Goal: Check status: Check status

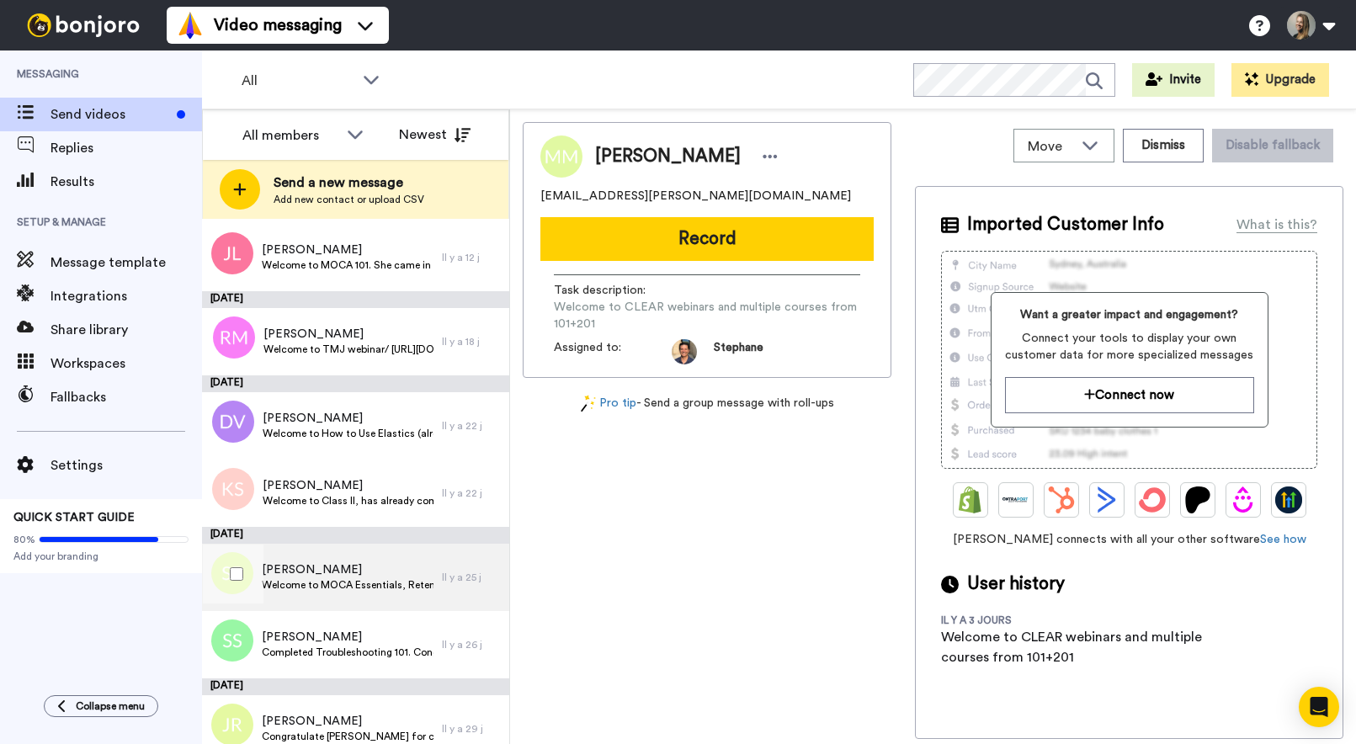
scroll to position [1007, 0]
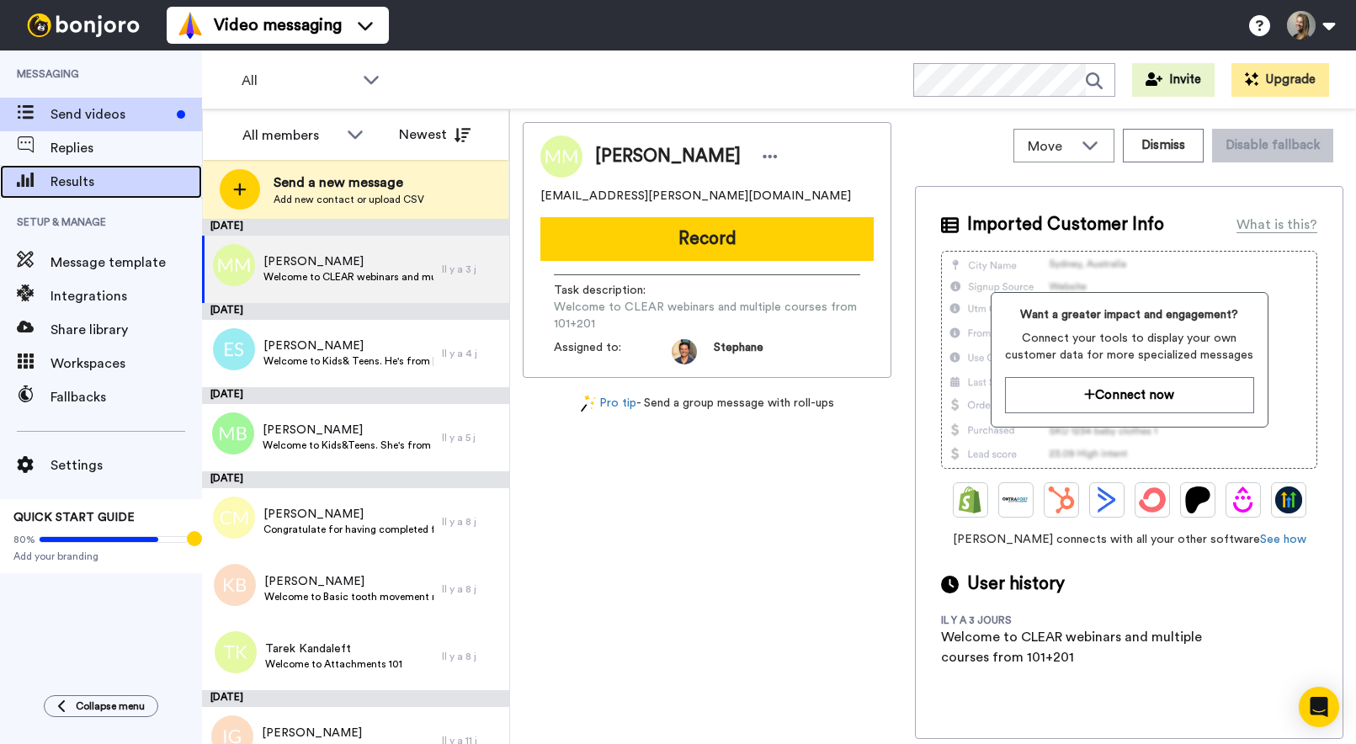
click at [92, 190] on span "Results" at bounding box center [127, 182] width 152 height 20
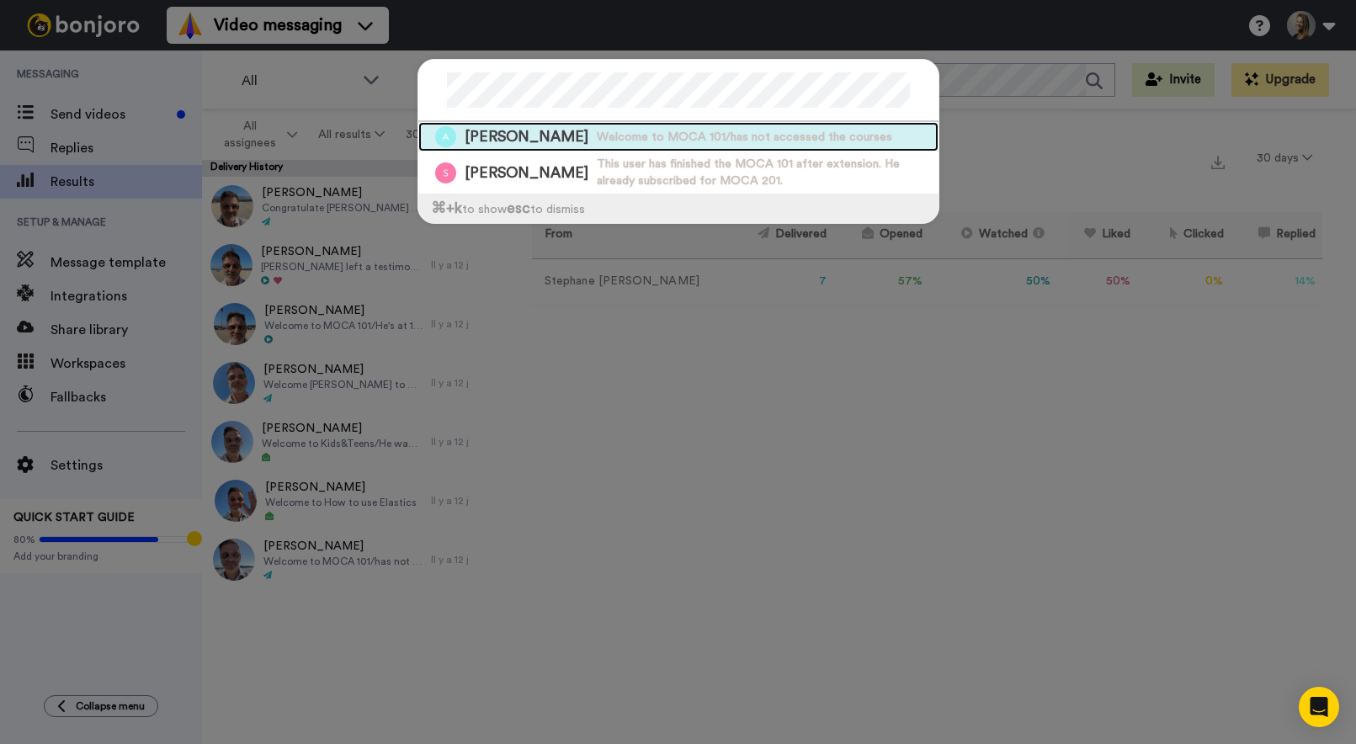
click at [546, 146] on div "[PERSON_NAME] Welcome to MOCA 101/has not accessed the courses" at bounding box center [678, 136] width 520 height 29
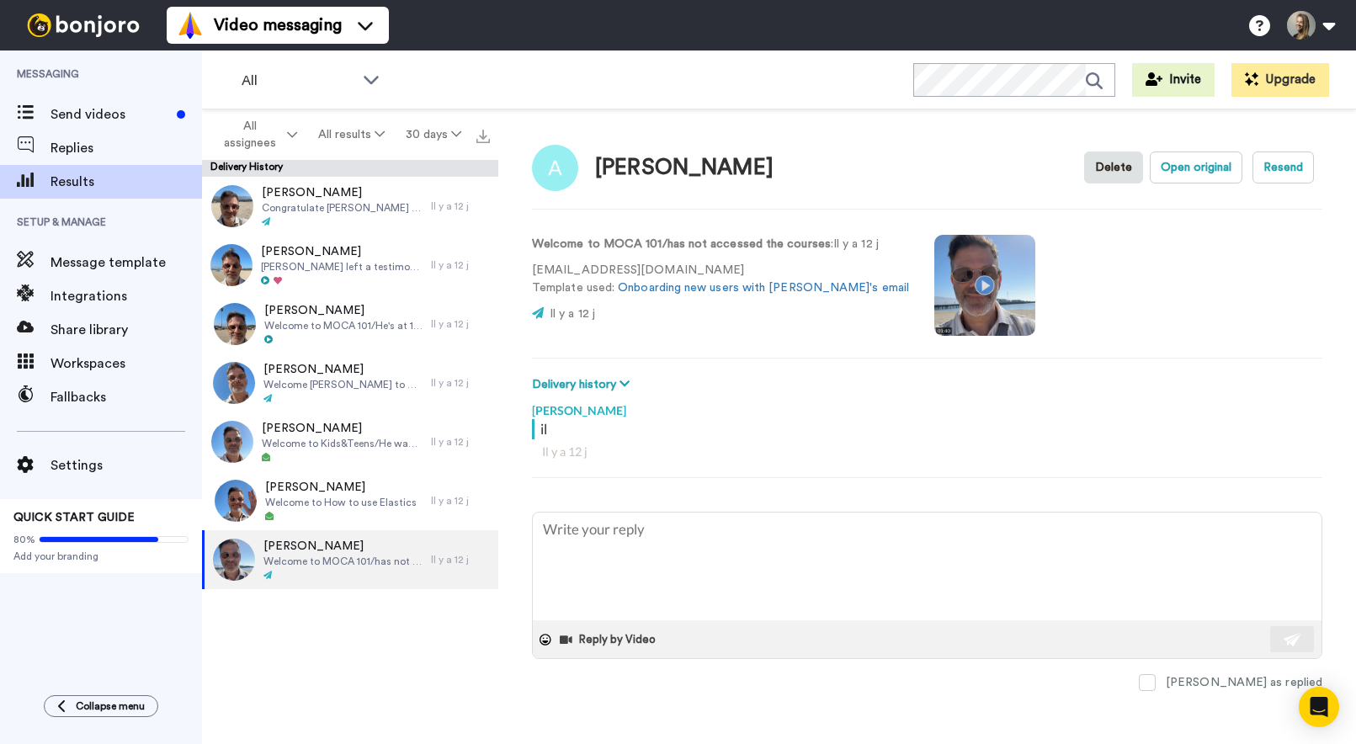
click at [942, 285] on video at bounding box center [985, 285] width 101 height 101
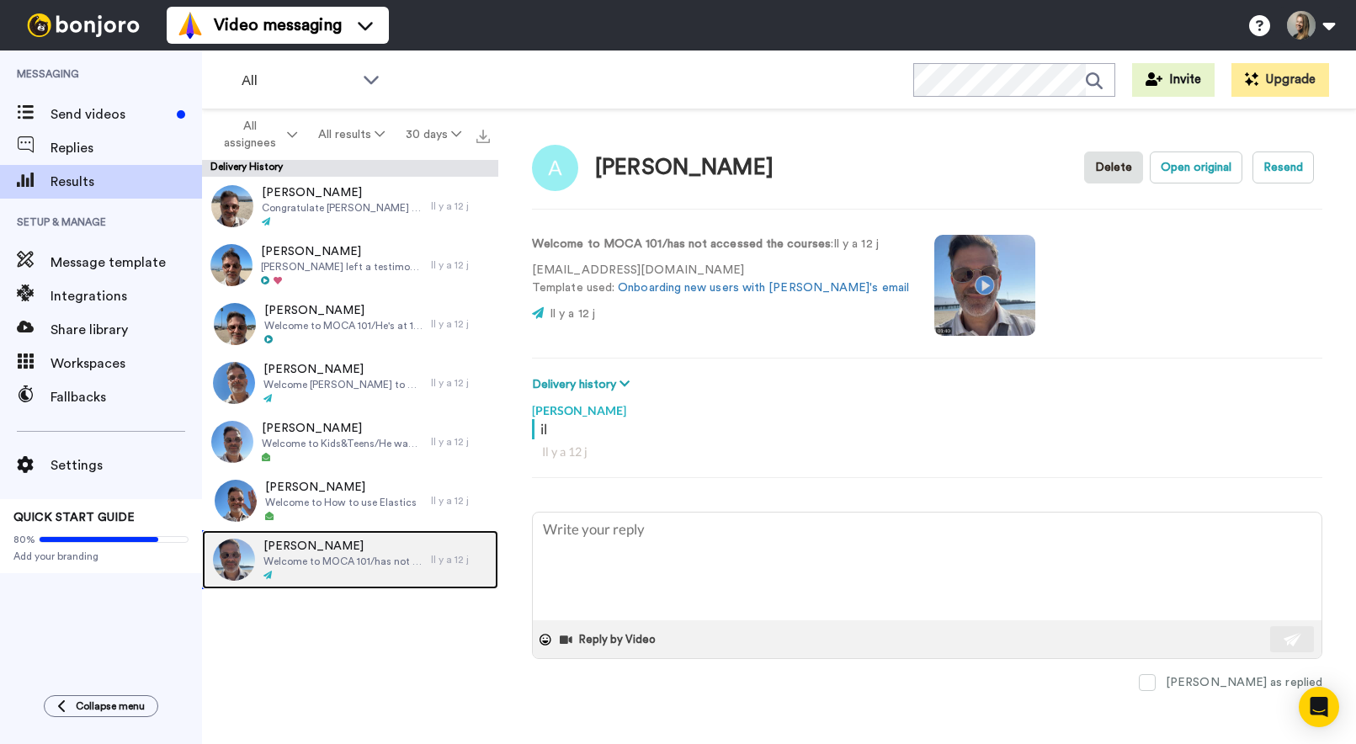
click at [309, 576] on div at bounding box center [343, 576] width 159 height 12
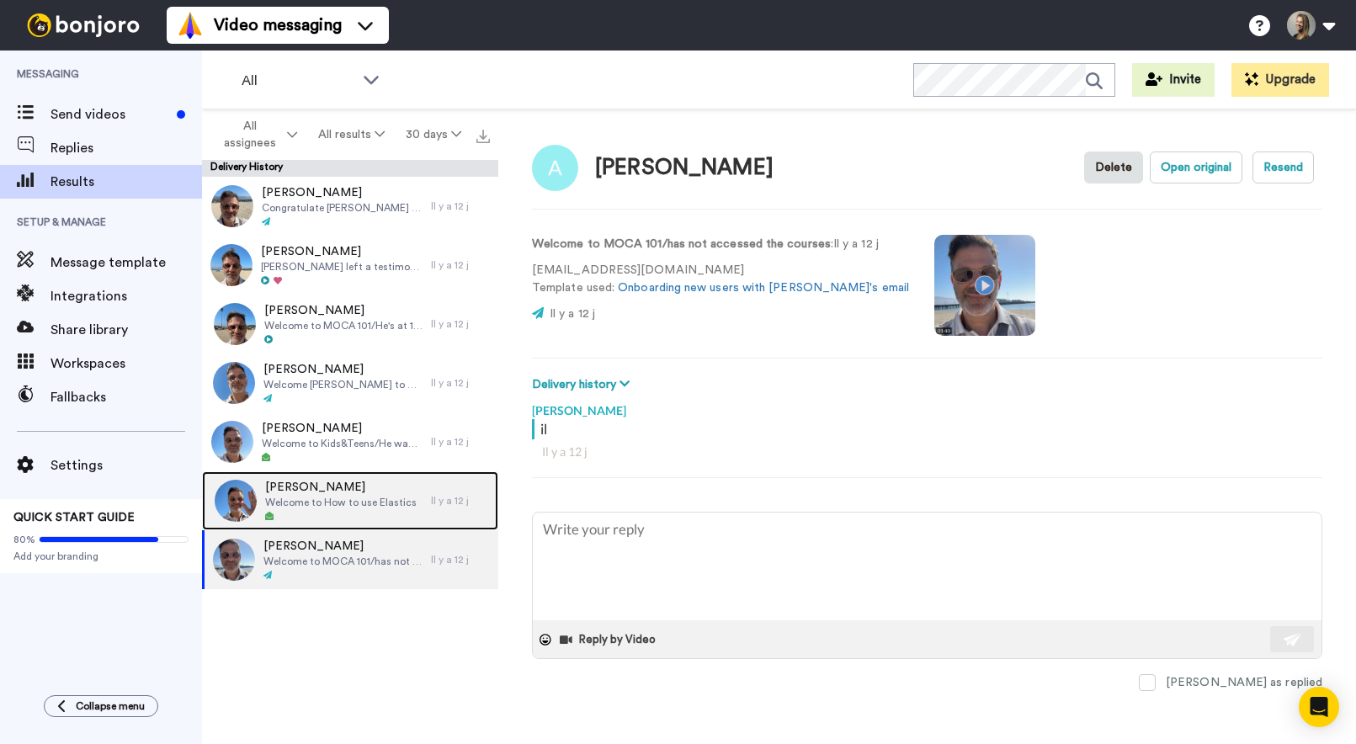
click at [324, 513] on div at bounding box center [341, 517] width 152 height 12
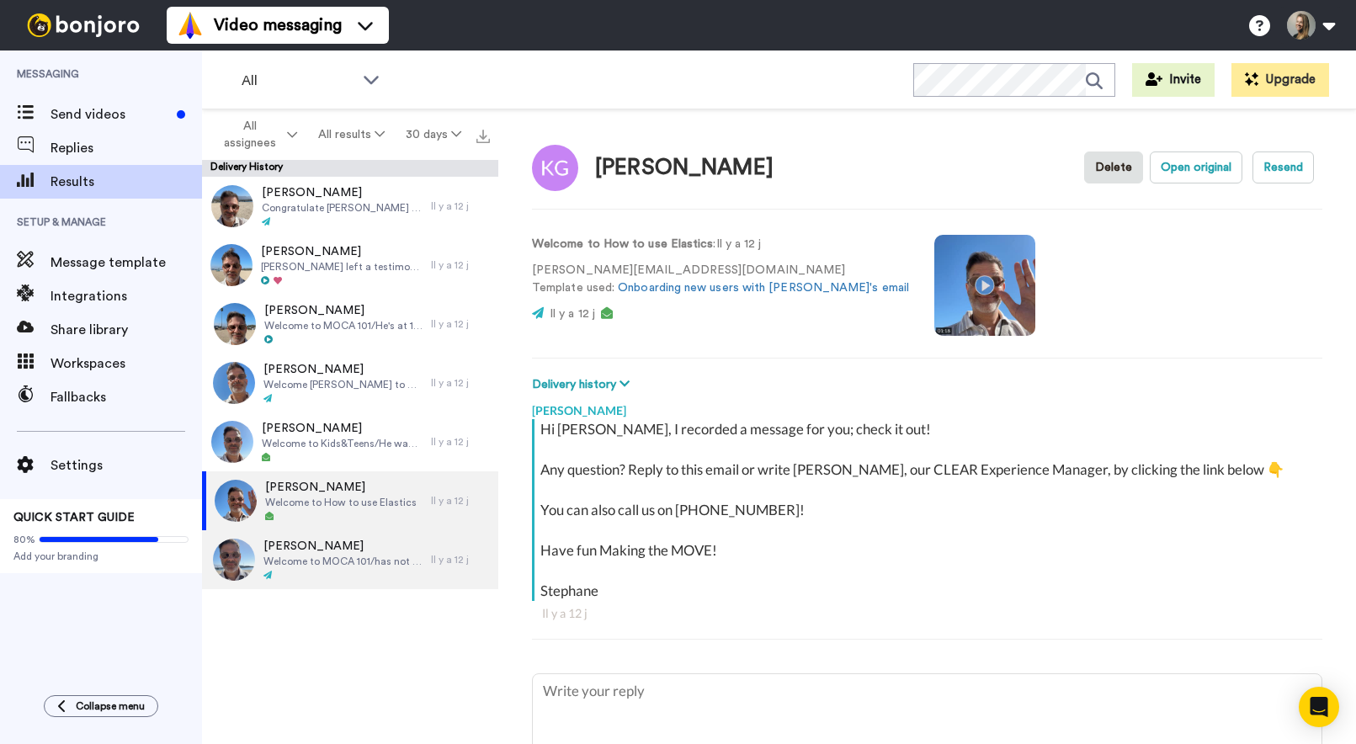
click at [338, 576] on div at bounding box center [343, 576] width 159 height 12
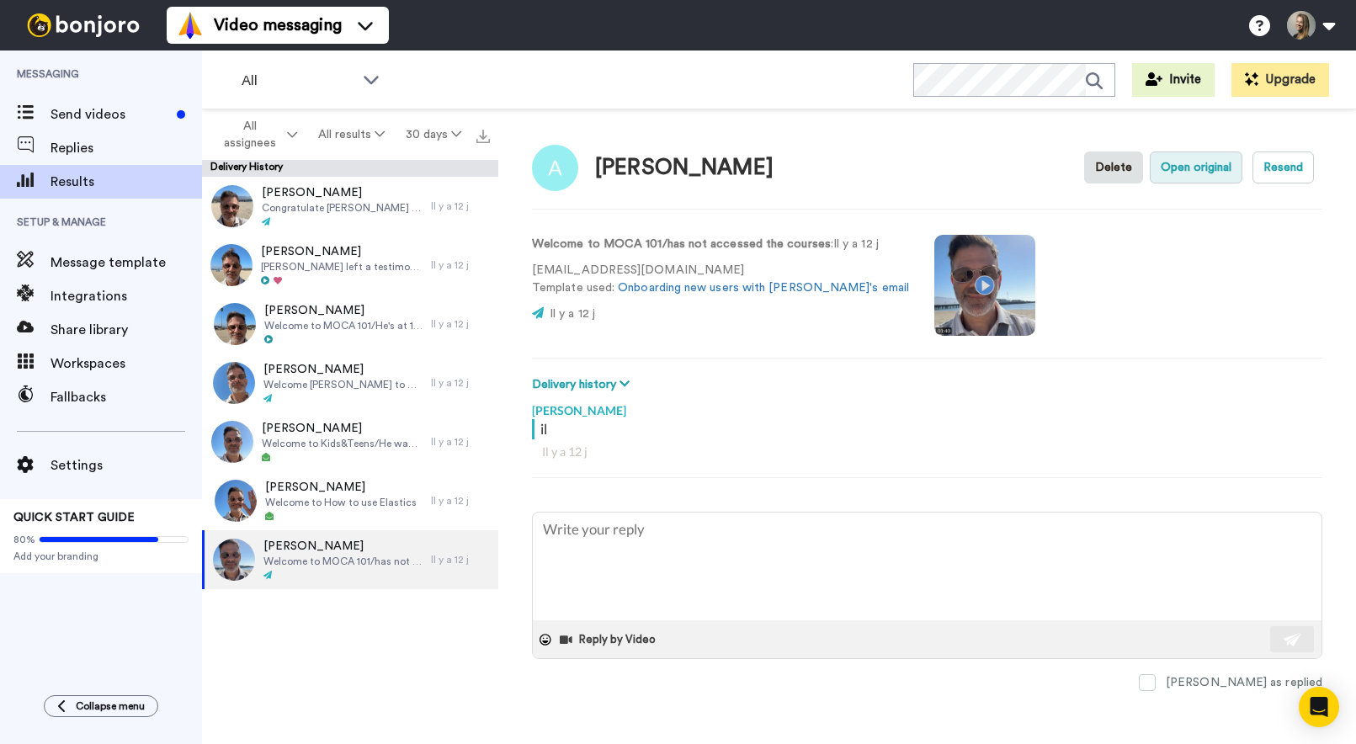
click at [1214, 163] on button "Open original" at bounding box center [1196, 168] width 93 height 32
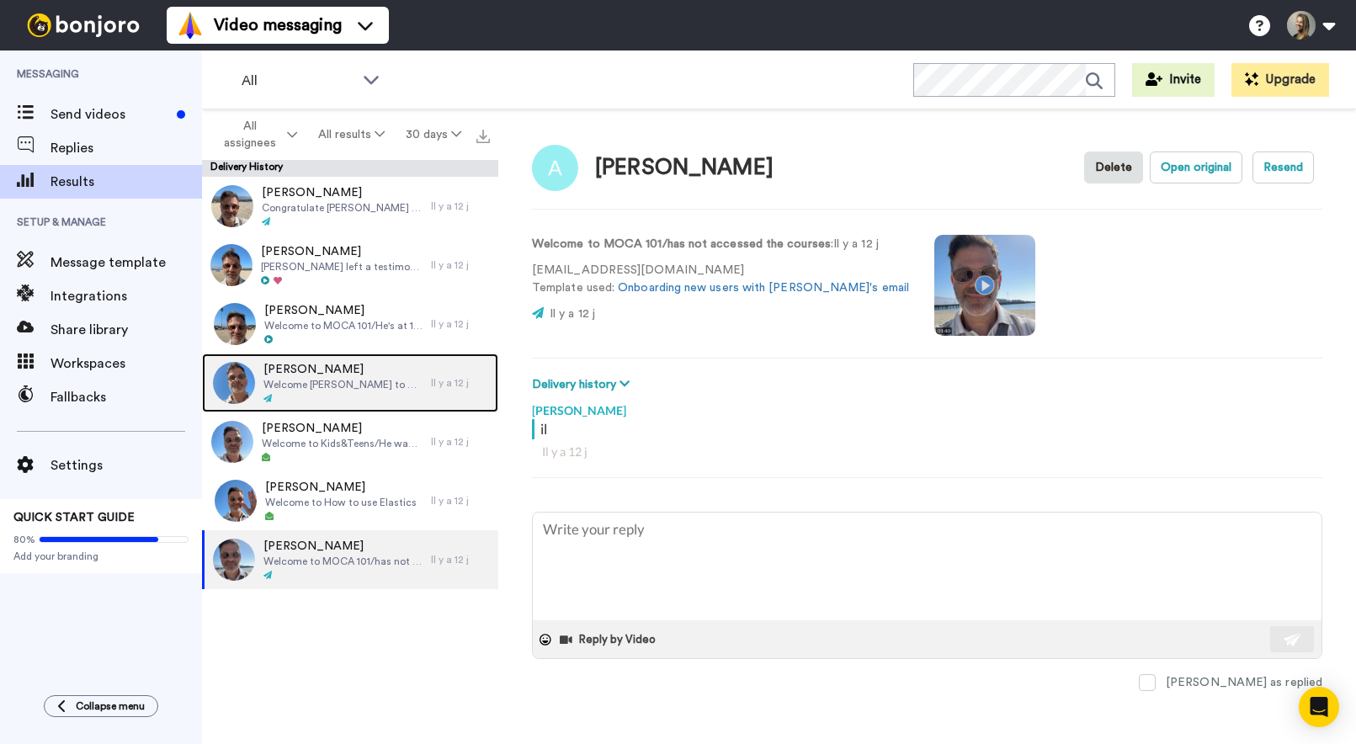
click at [311, 390] on span "Welcome [PERSON_NAME] to How to use Elastics" at bounding box center [343, 384] width 159 height 13
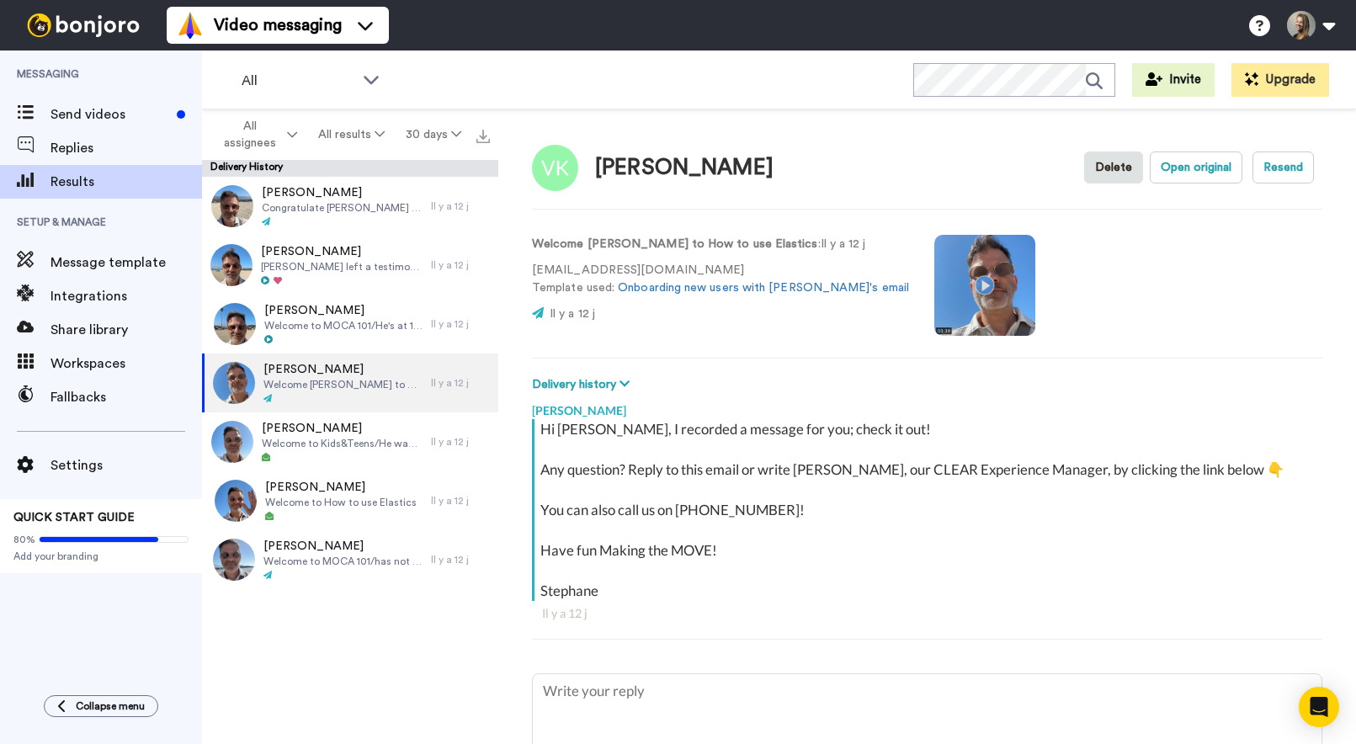
type textarea "x"
